Goal: Use online tool/utility: Utilize a website feature to perform a specific function

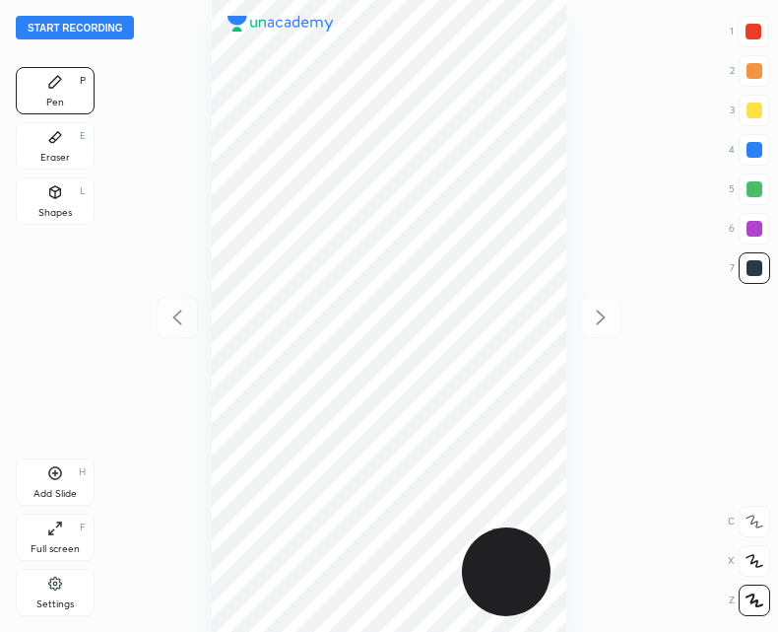
scroll to position [632, 463]
click at [80, 26] on button "Start recording" at bounding box center [75, 28] width 118 height 24
click at [71, 485] on div "Add Slide H" at bounding box center [55, 481] width 79 height 47
click at [175, 317] on icon at bounding box center [178, 317] width 24 height 24
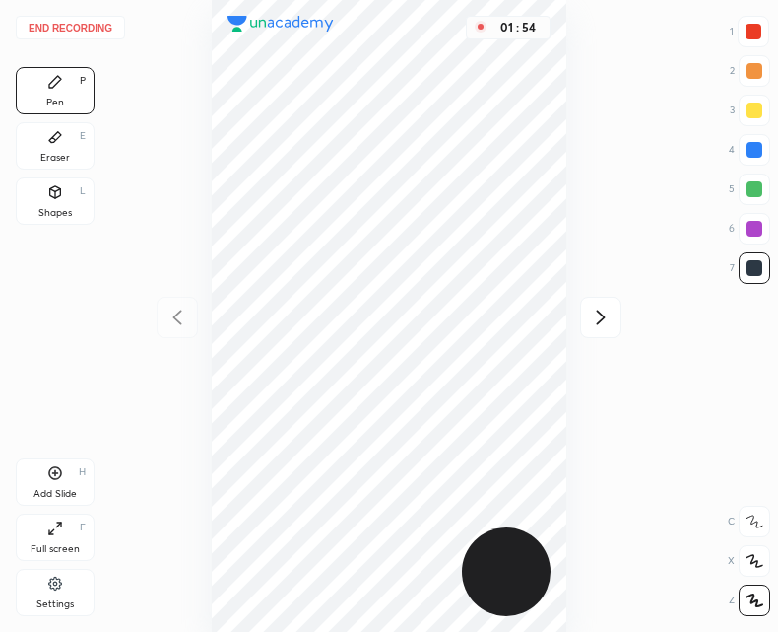
click at [70, 475] on div "Add Slide H" at bounding box center [55, 481] width 79 height 47
click at [175, 314] on icon at bounding box center [178, 317] width 24 height 24
click at [584, 302] on div at bounding box center [600, 317] width 41 height 41
click at [175, 326] on icon at bounding box center [178, 317] width 24 height 24
click at [57, 477] on icon at bounding box center [55, 473] width 16 height 16
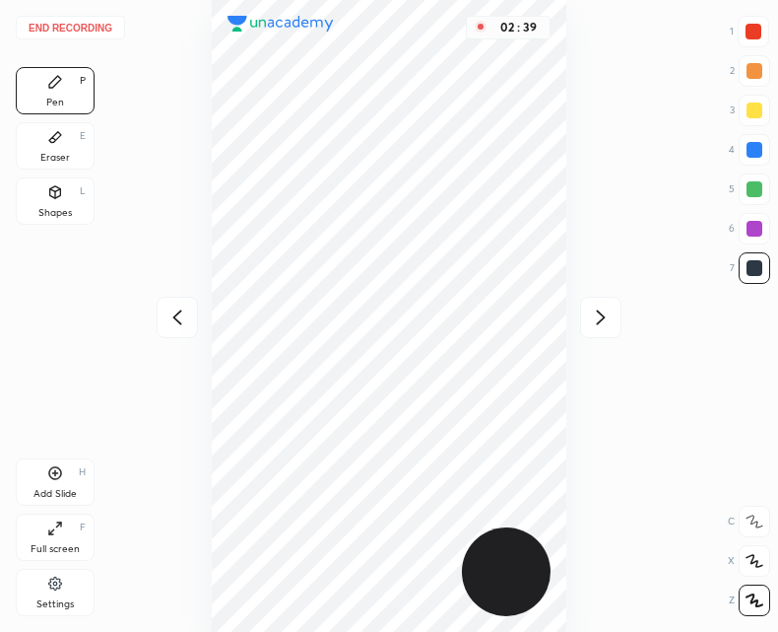
click at [85, 27] on button "End recording" at bounding box center [70, 28] width 109 height 24
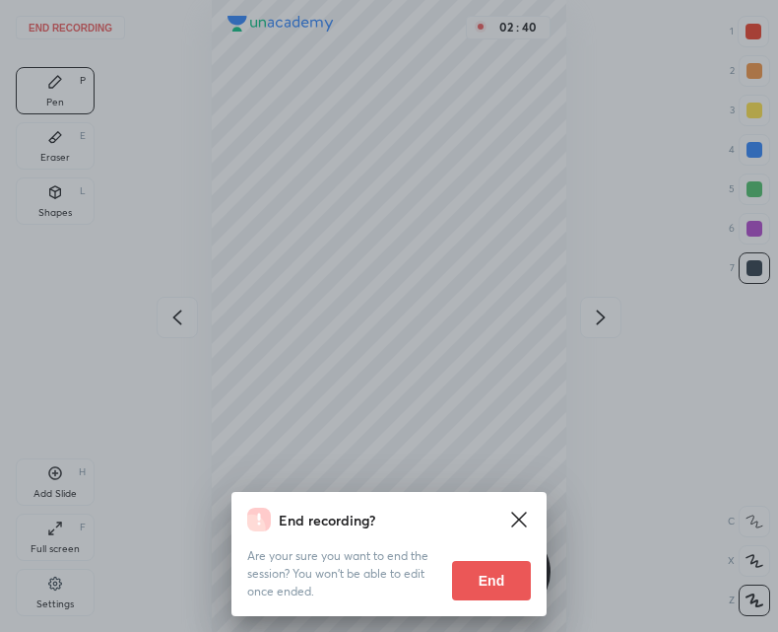
click at [499, 576] on button "End" at bounding box center [491, 580] width 79 height 39
